Goal: Check status: Check status

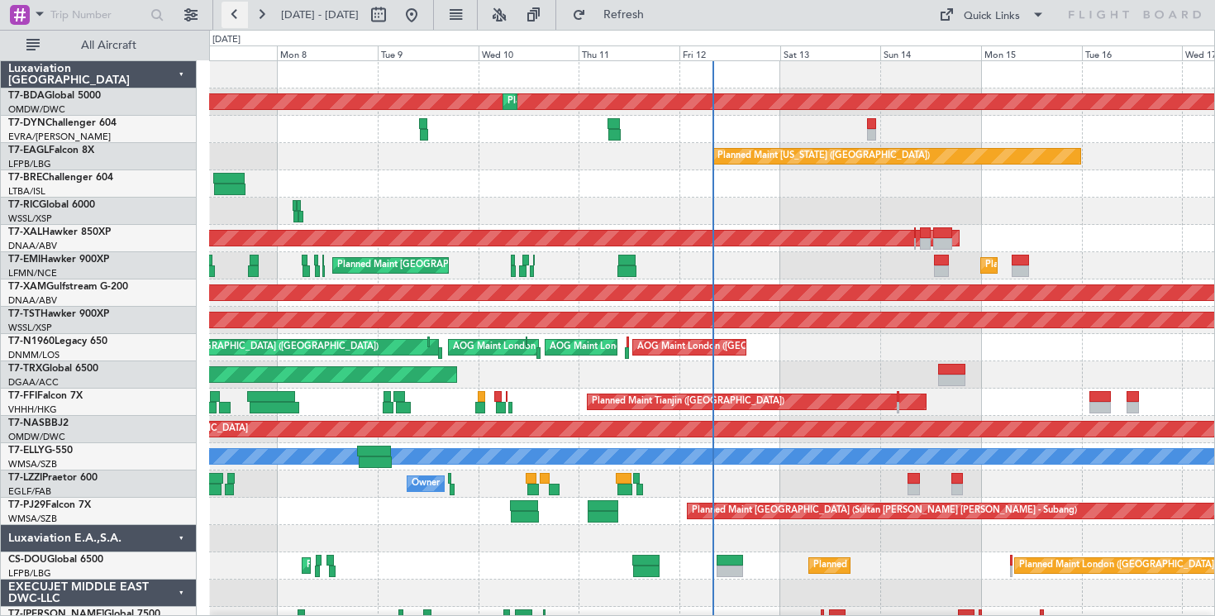
click at [230, 17] on button at bounding box center [235, 15] width 26 height 26
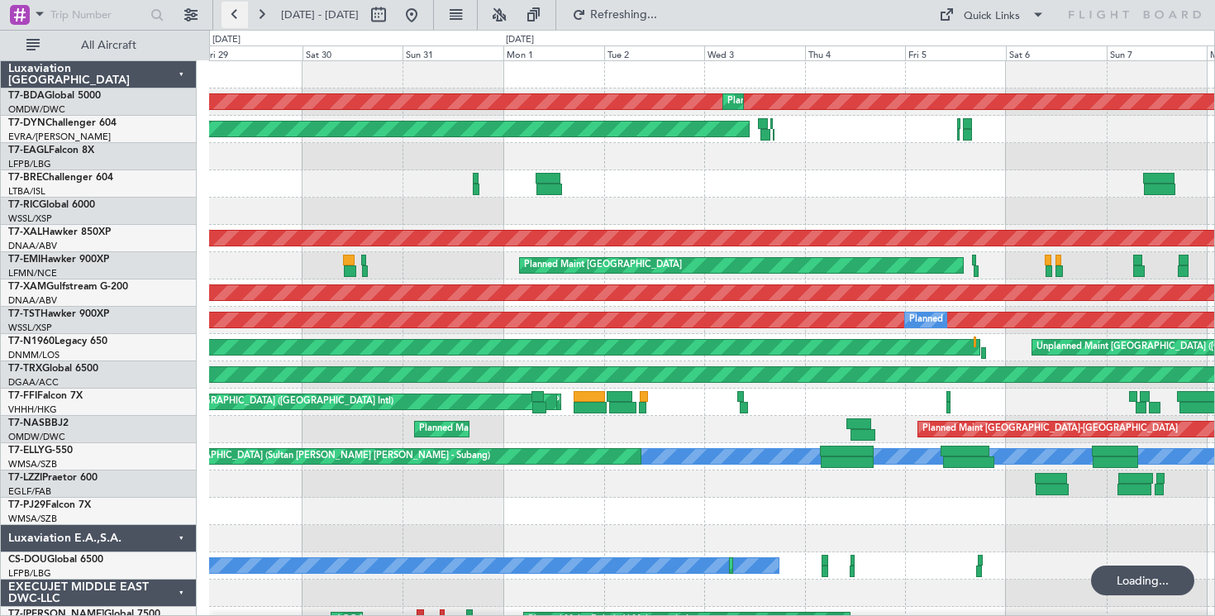
click at [230, 17] on button at bounding box center [235, 15] width 26 height 26
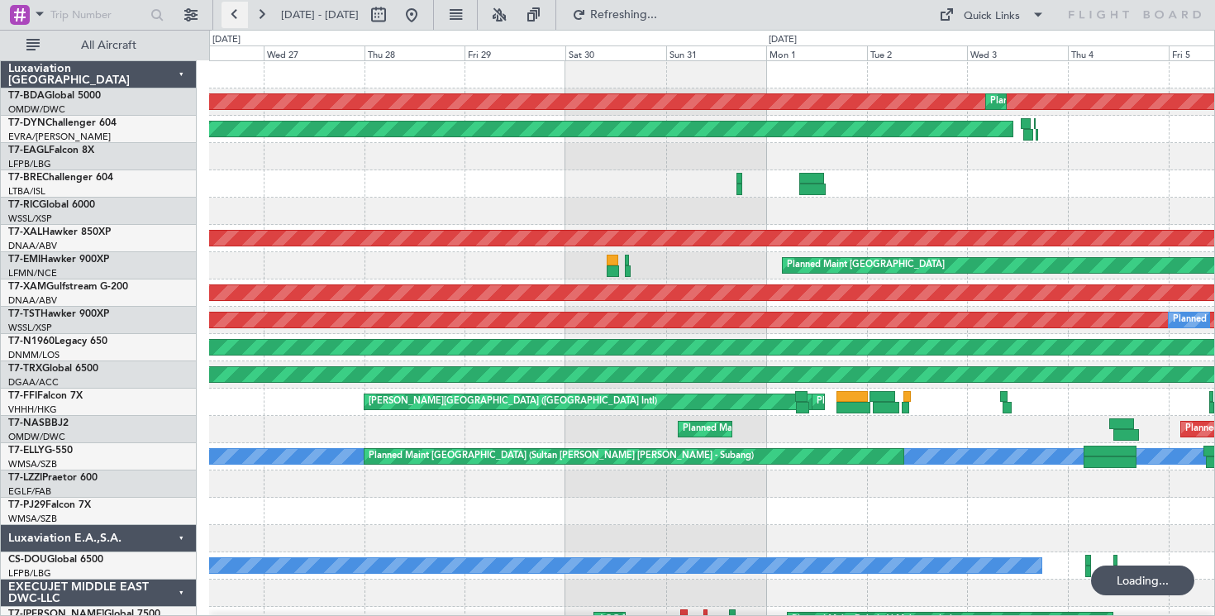
click at [230, 17] on button at bounding box center [235, 15] width 26 height 26
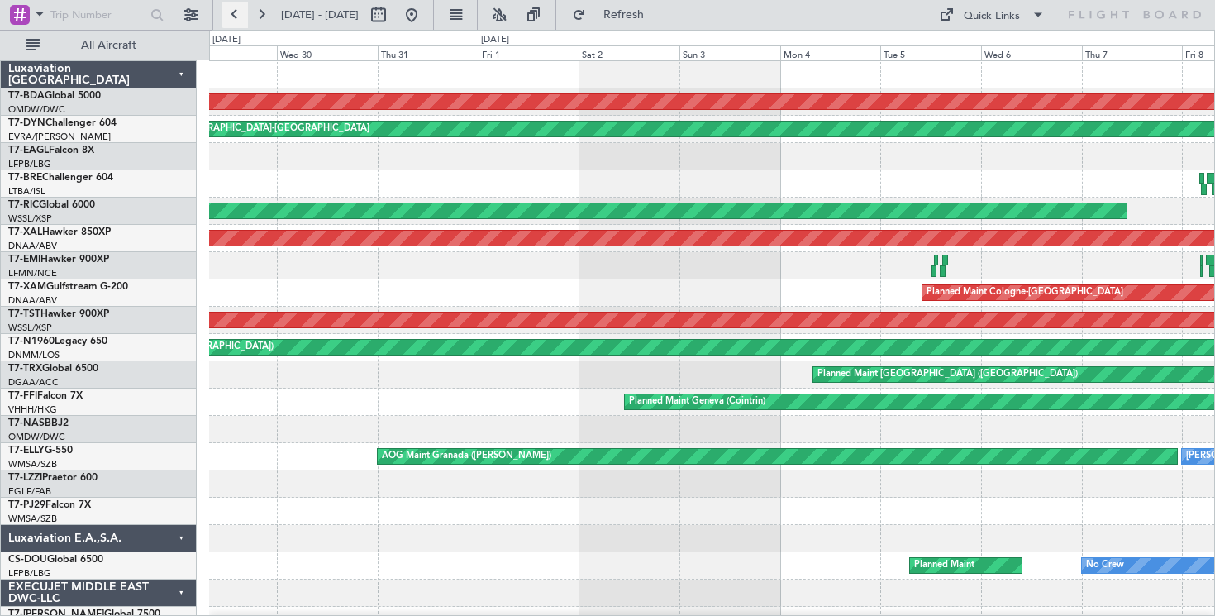
click at [230, 11] on button at bounding box center [235, 15] width 26 height 26
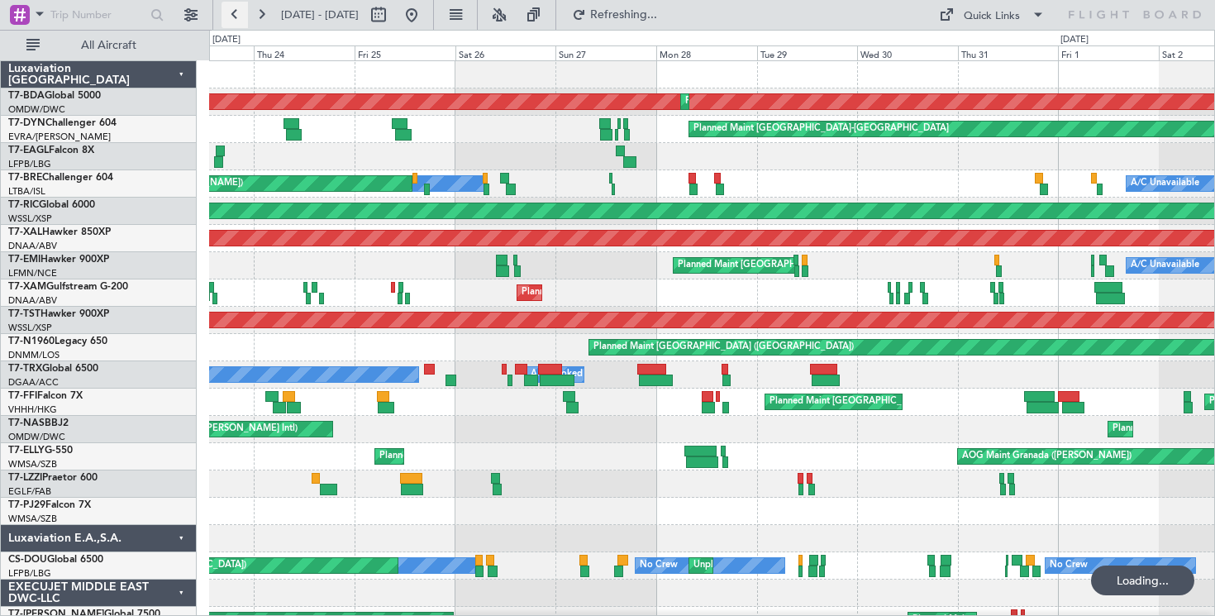
click at [230, 10] on button at bounding box center [235, 15] width 26 height 26
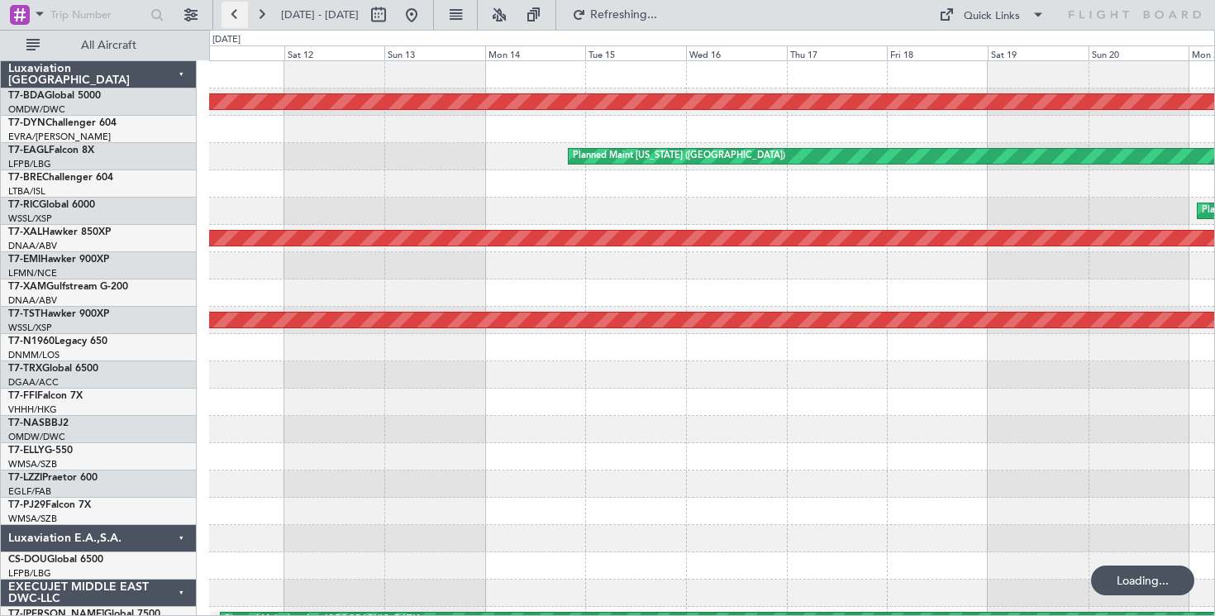
click at [230, 10] on button at bounding box center [235, 15] width 26 height 26
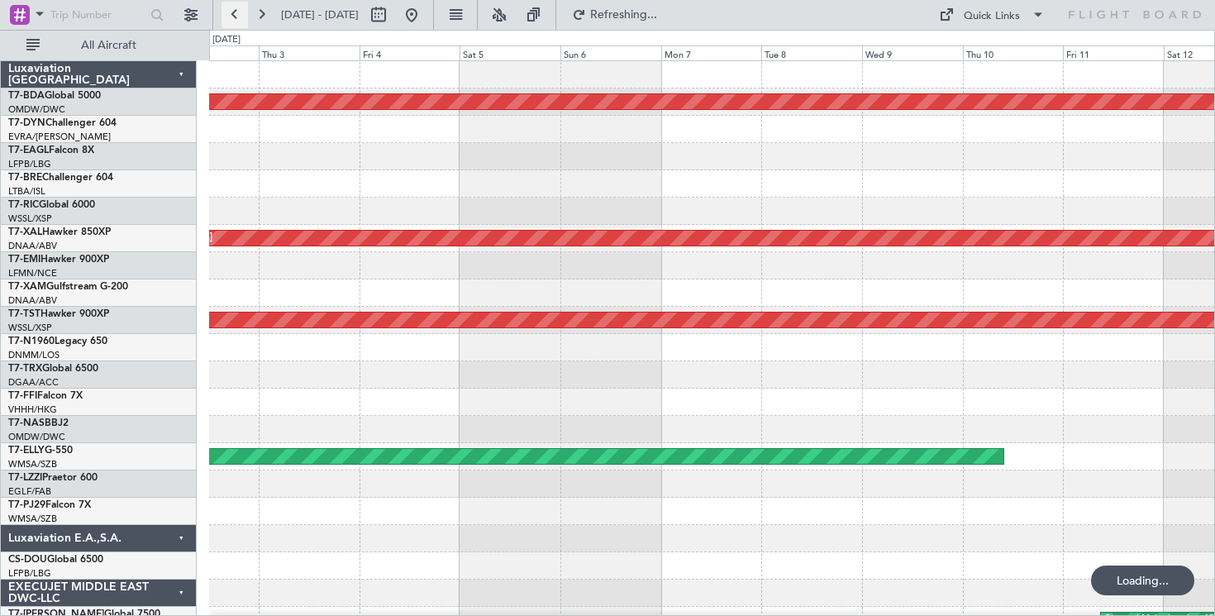
click at [230, 10] on button at bounding box center [235, 15] width 26 height 26
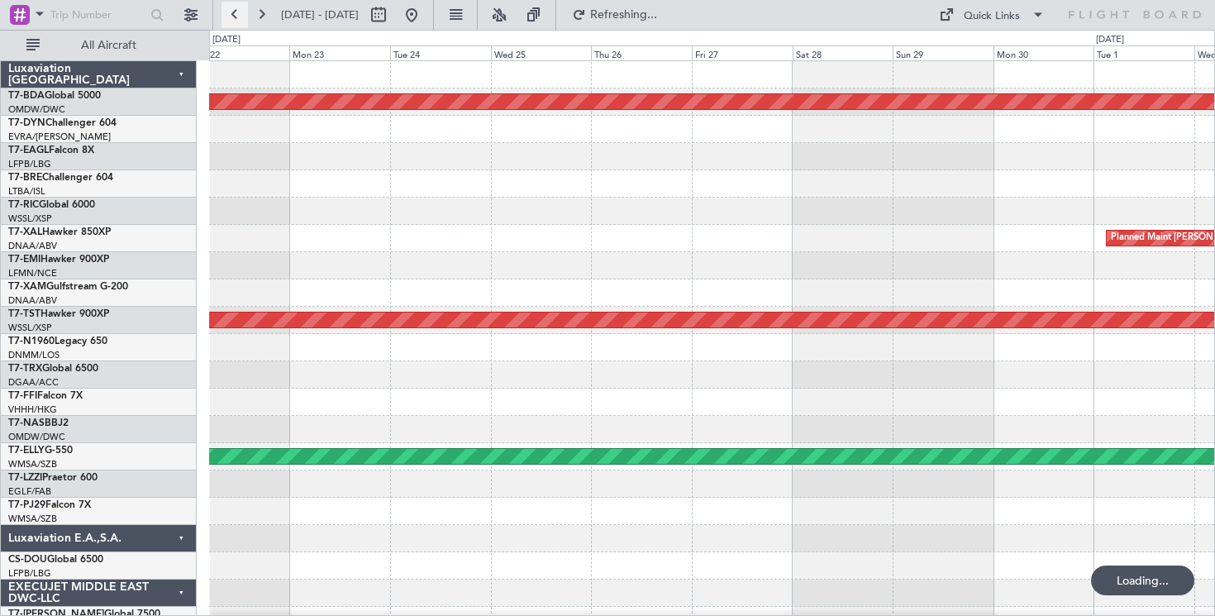
click at [230, 10] on button at bounding box center [235, 15] width 26 height 26
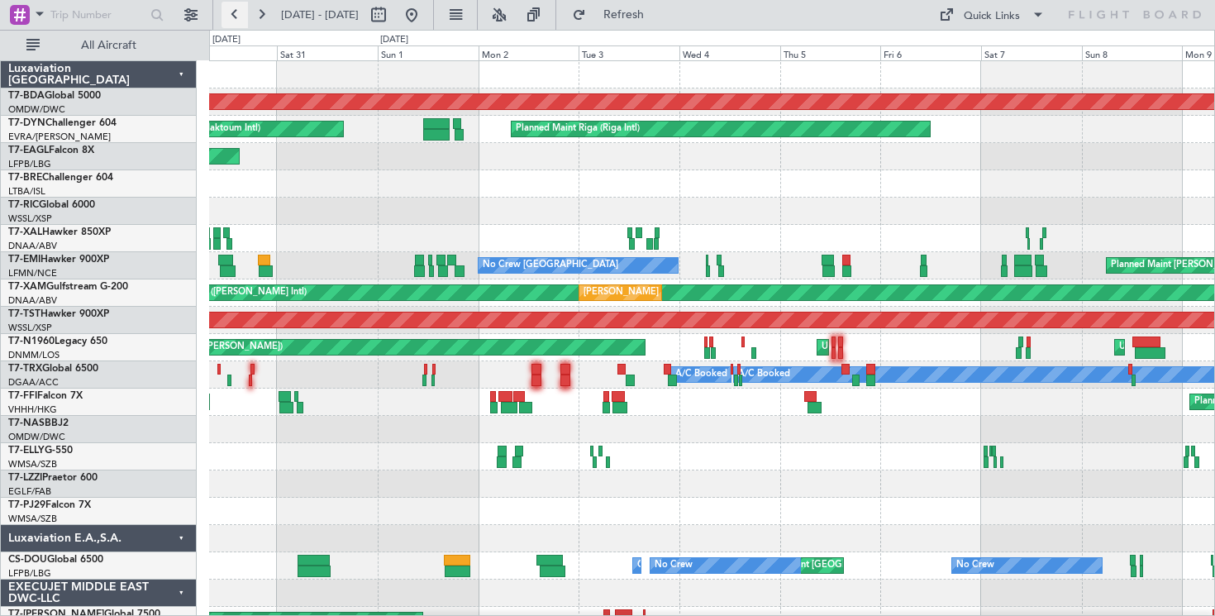
click at [225, 11] on button at bounding box center [235, 15] width 26 height 26
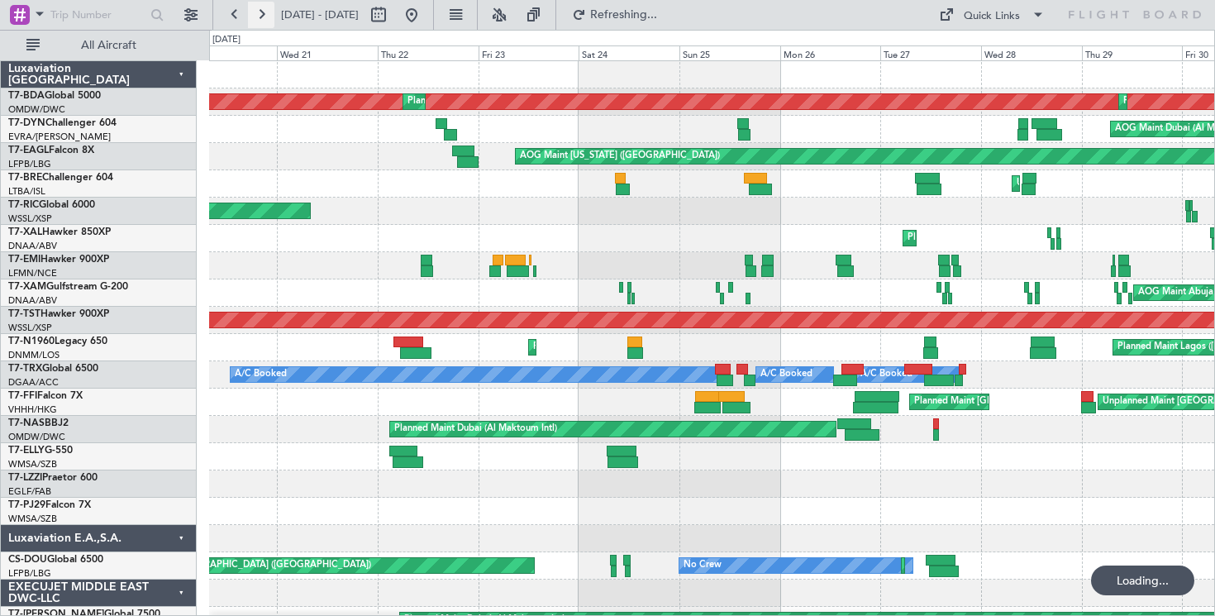
click at [254, 17] on button at bounding box center [261, 15] width 26 height 26
